Goal: Task Accomplishment & Management: Manage account settings

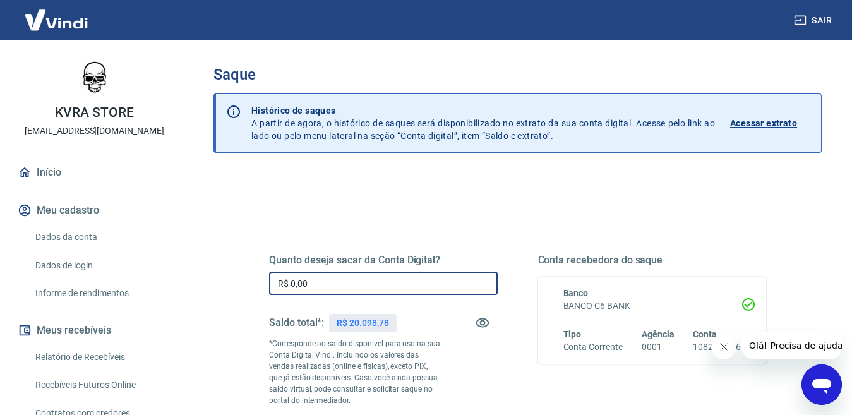
click at [341, 284] on input "R$ 0,00" at bounding box center [383, 283] width 229 height 23
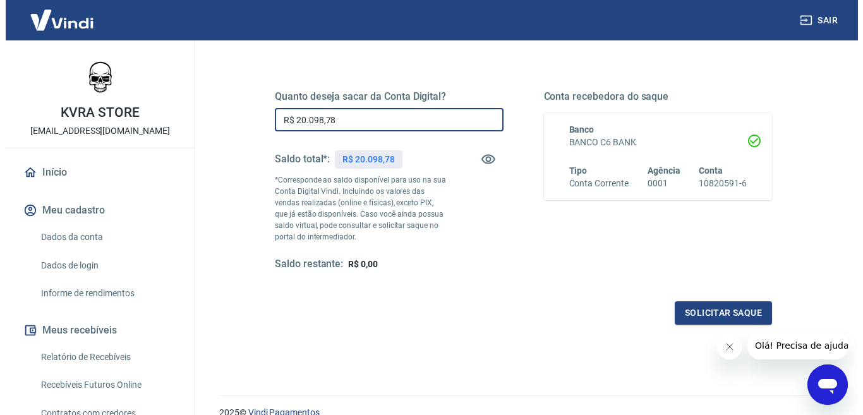
scroll to position [190, 0]
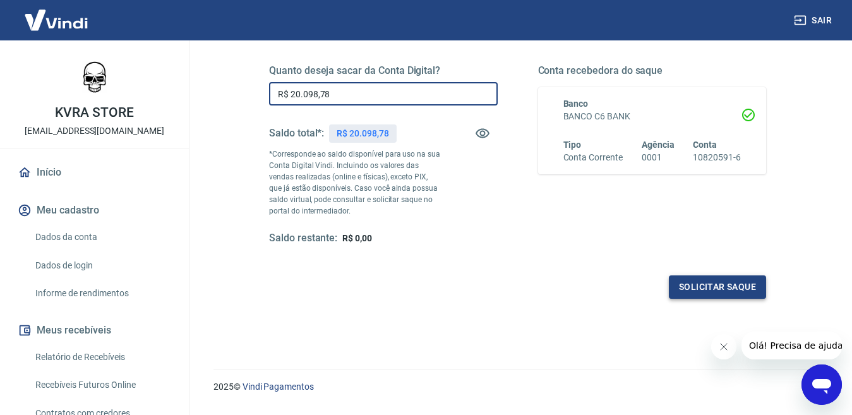
type input "R$ 20.098,78"
click at [720, 281] on button "Solicitar saque" at bounding box center [717, 286] width 97 height 23
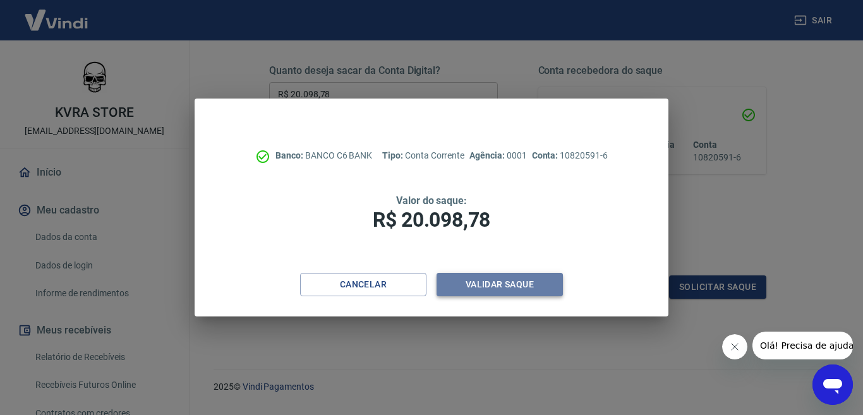
click at [504, 281] on button "Validar saque" at bounding box center [500, 284] width 126 height 23
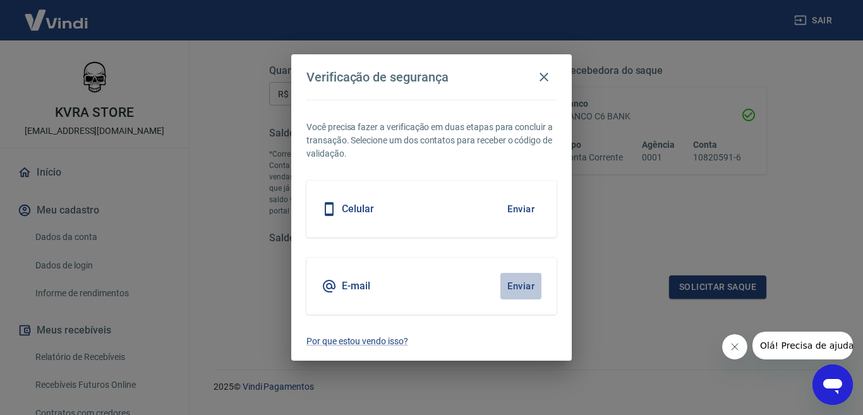
click at [521, 281] on button "Enviar" at bounding box center [520, 286] width 41 height 27
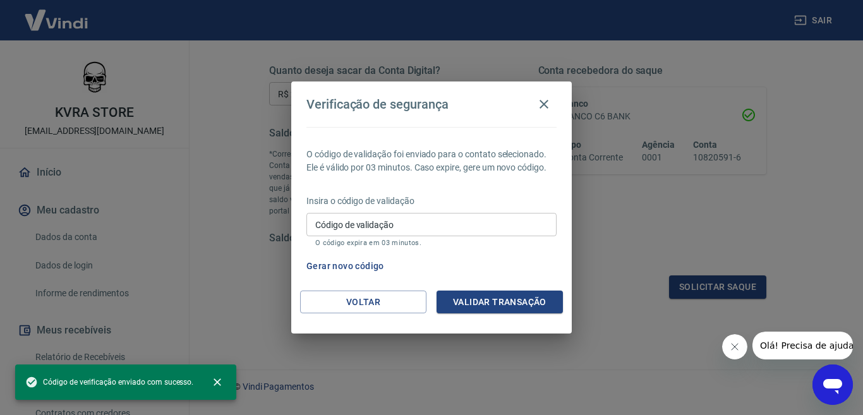
click at [366, 219] on div "Código de validação Código de validação O código expira em 03 minutos." at bounding box center [431, 230] width 250 height 34
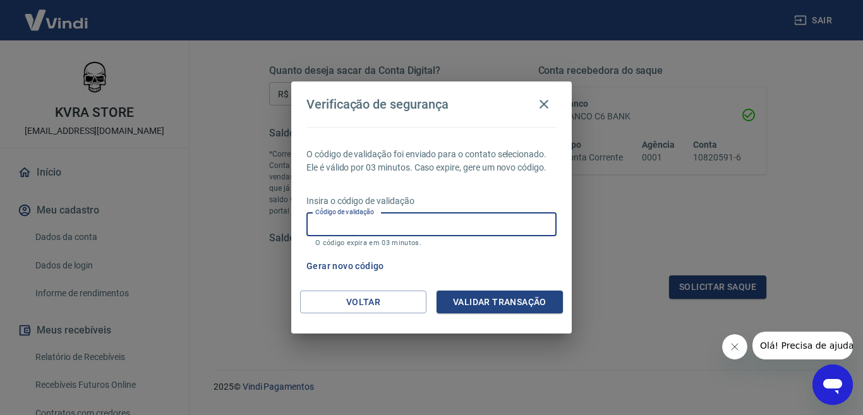
paste input "380360"
type input "380360"
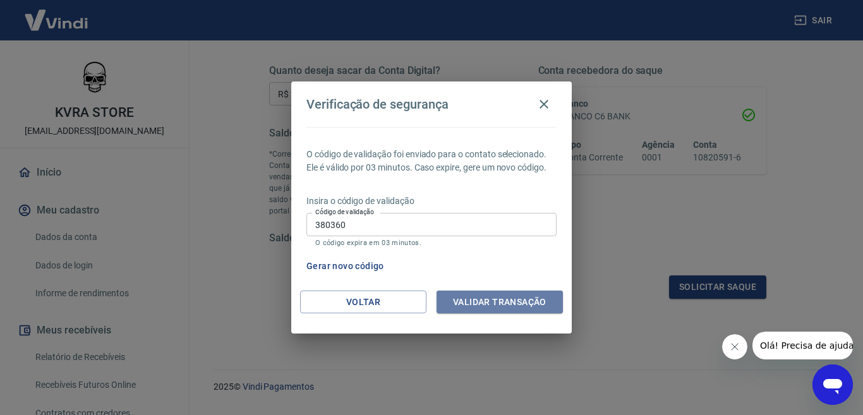
click at [466, 300] on button "Validar transação" at bounding box center [500, 302] width 126 height 23
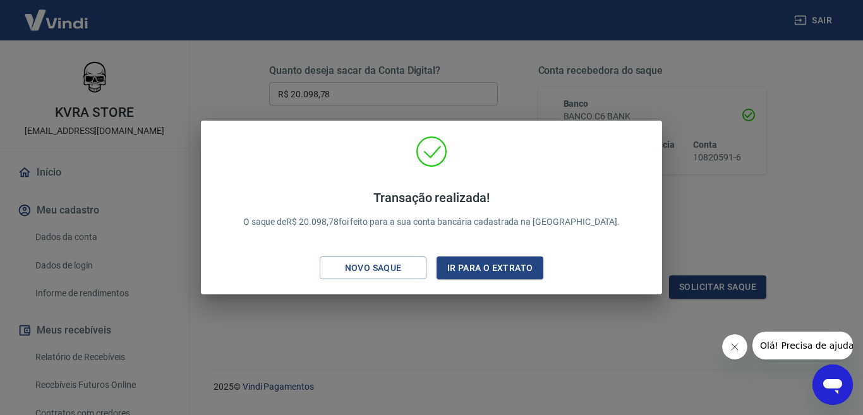
click at [389, 342] on div "Transação realizada! O saque de R$ 20.098,78 foi feito para a sua conta bancári…" at bounding box center [431, 207] width 863 height 415
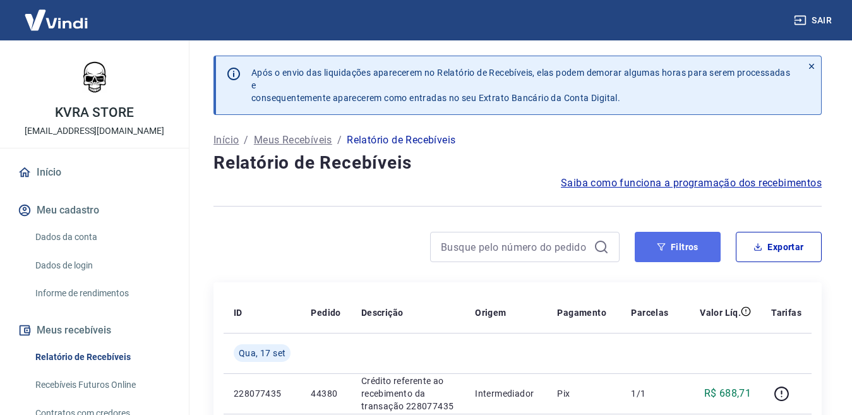
click at [680, 246] on button "Filtros" at bounding box center [678, 247] width 86 height 30
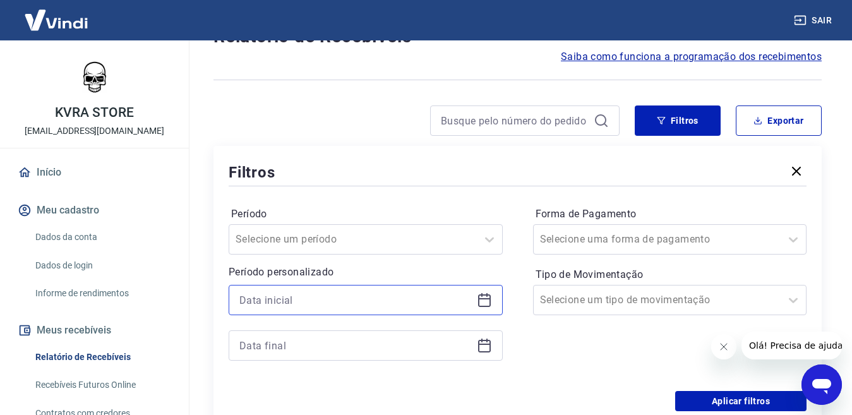
click at [351, 302] on input at bounding box center [355, 300] width 232 height 19
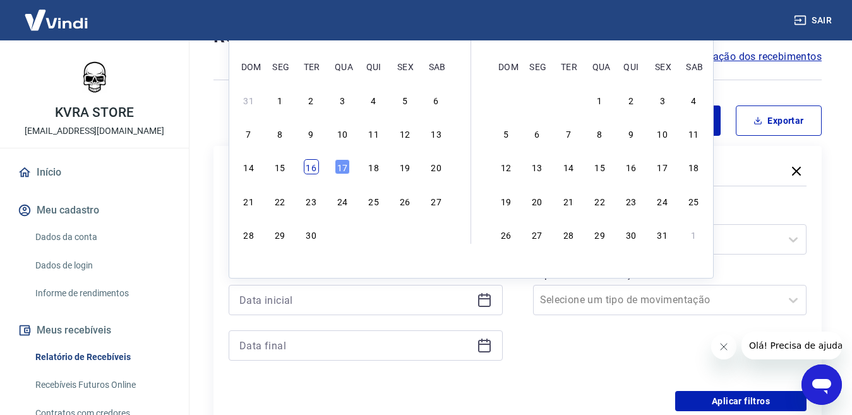
click at [308, 167] on div "16" at bounding box center [311, 166] width 15 height 15
type input "[DATE]"
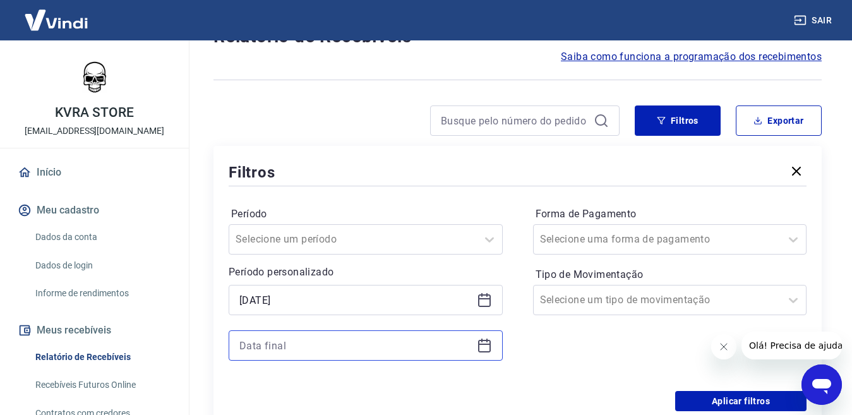
click at [299, 346] on input at bounding box center [355, 345] width 232 height 19
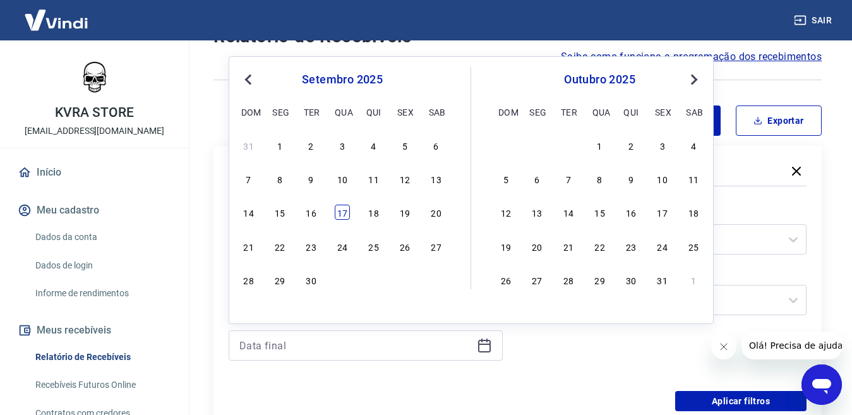
click at [342, 212] on div "17" at bounding box center [342, 212] width 15 height 15
type input "[DATE]"
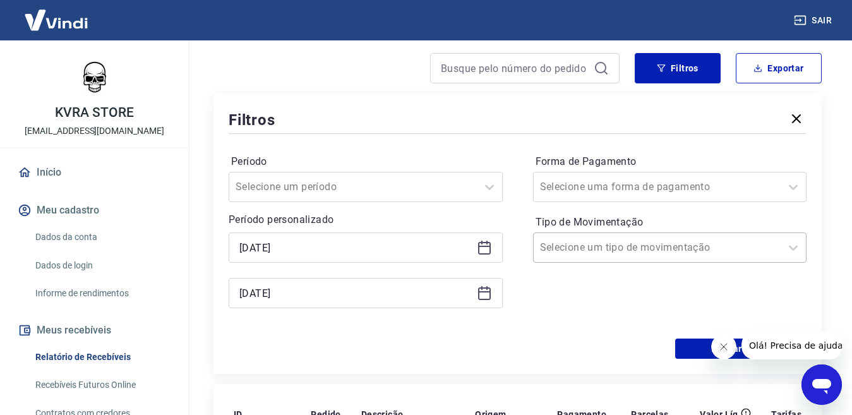
scroll to position [126, 0]
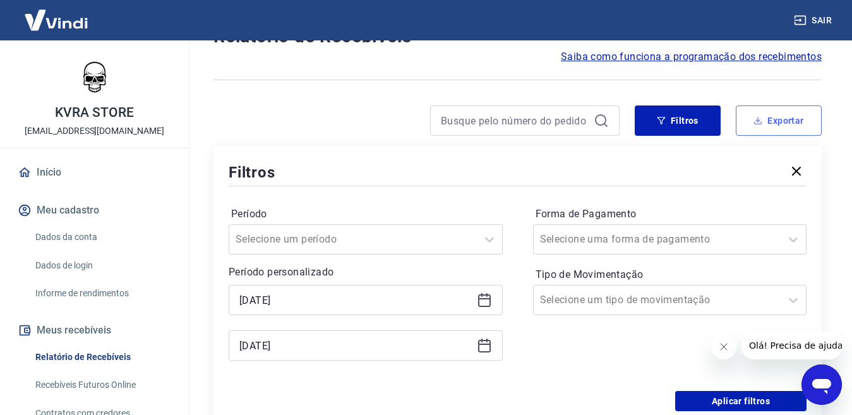
click at [778, 116] on button "Exportar" at bounding box center [779, 121] width 86 height 30
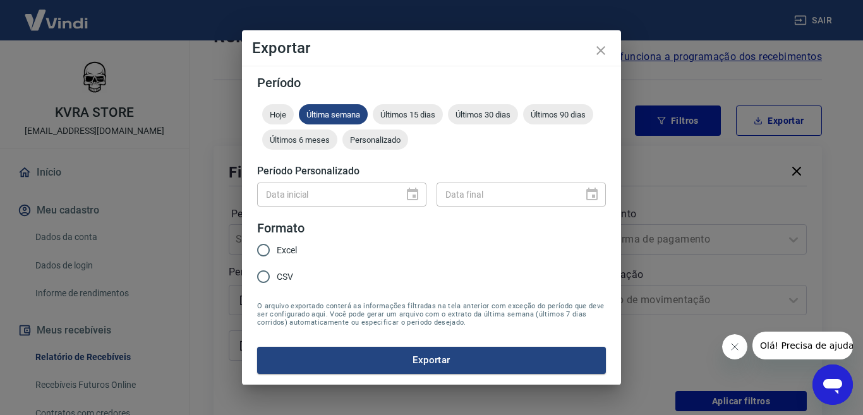
click at [265, 250] on input "Excel" at bounding box center [263, 250] width 27 height 27
radio input "true"
click at [318, 188] on input "Data inicial" at bounding box center [326, 194] width 138 height 23
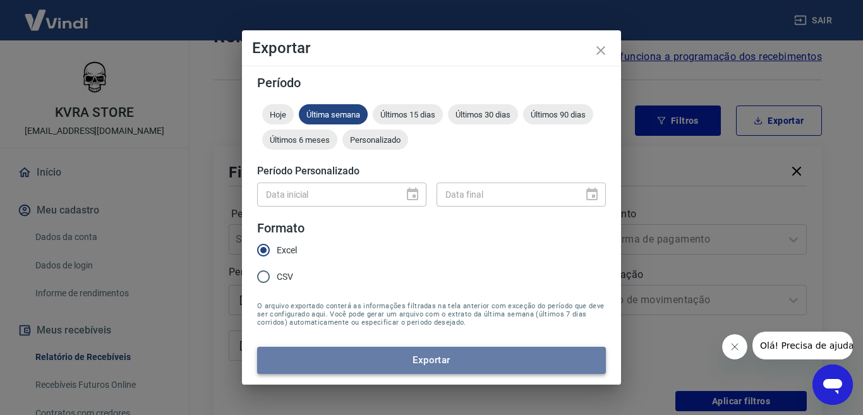
click at [445, 359] on button "Exportar" at bounding box center [431, 360] width 349 height 27
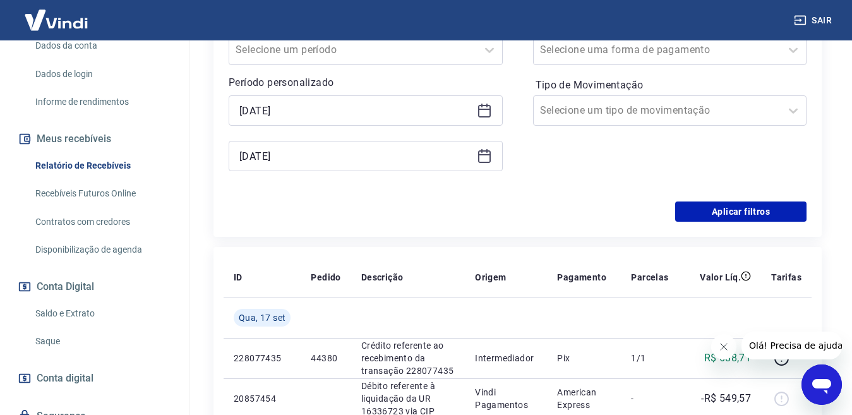
scroll to position [193, 0]
click at [99, 311] on link "Saldo e Extrato" at bounding box center [101, 312] width 143 height 26
